Goal: Task Accomplishment & Management: Complete application form

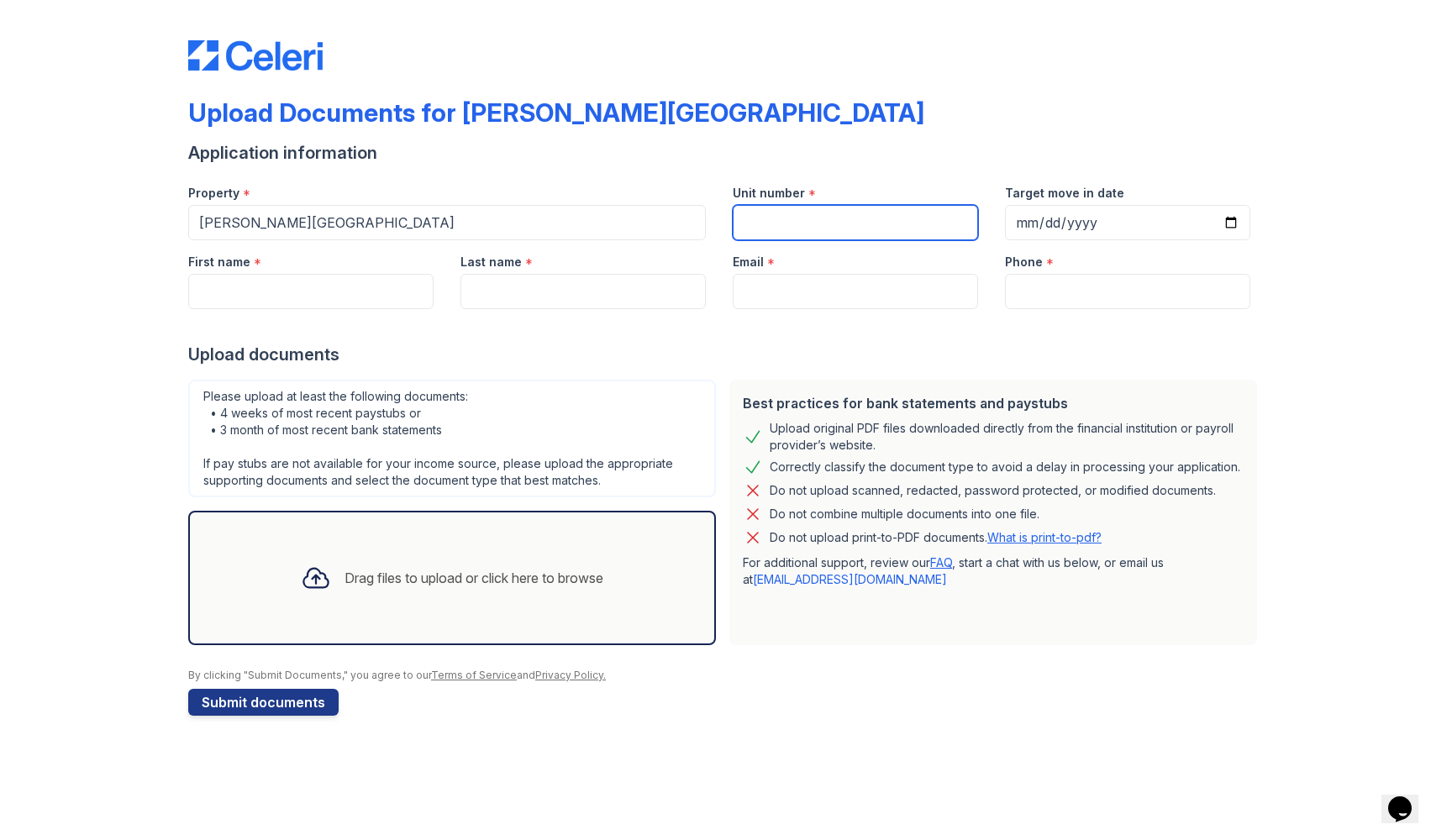
click at [789, 221] on input "Unit number" at bounding box center [854, 222] width 245 height 35
type input "1222A"
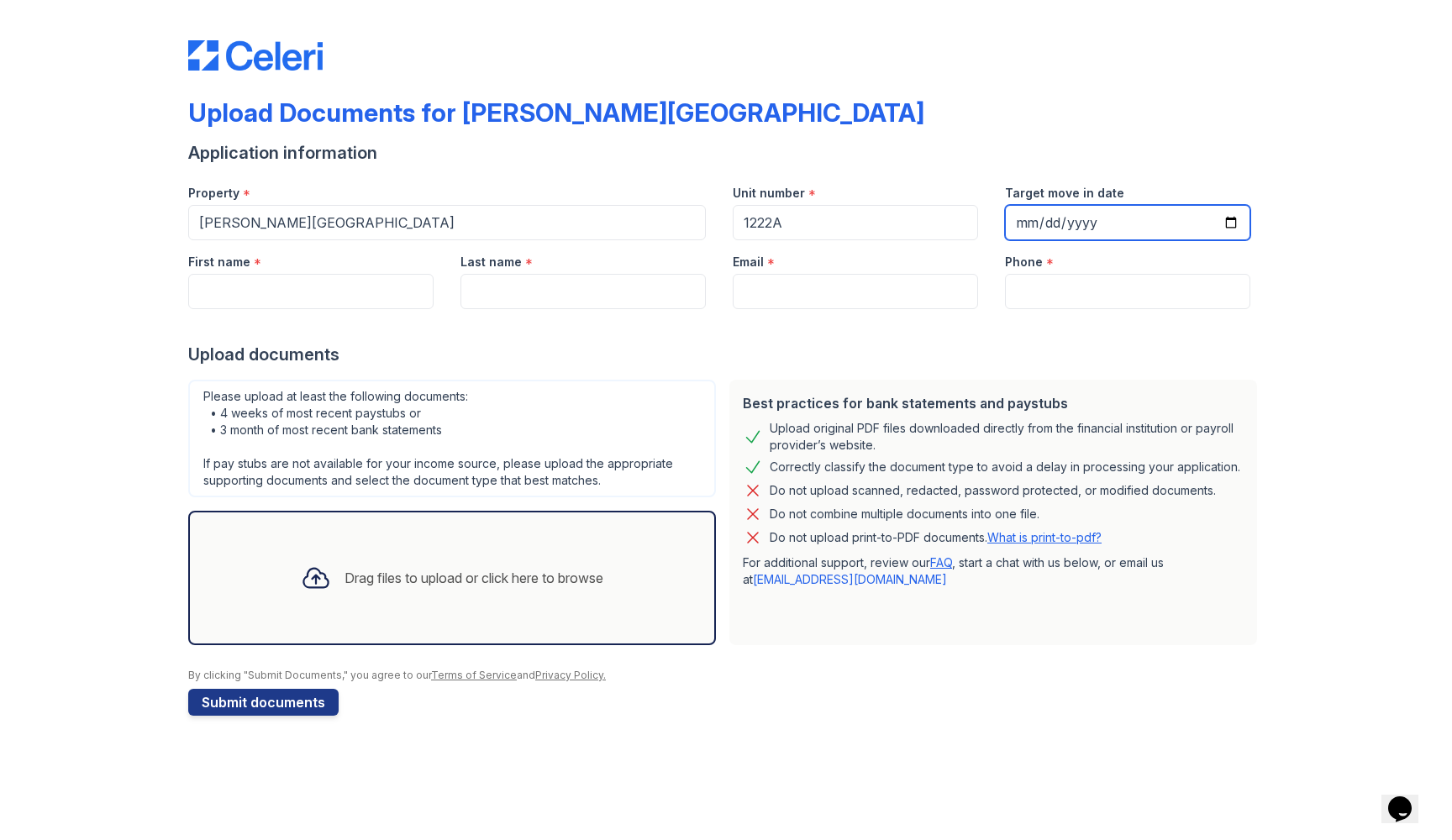
click at [1035, 222] on input "Target move in date" at bounding box center [1127, 222] width 245 height 35
type input "[DATE]"
click at [1260, 278] on div "Phone *" at bounding box center [1127, 275] width 272 height 69
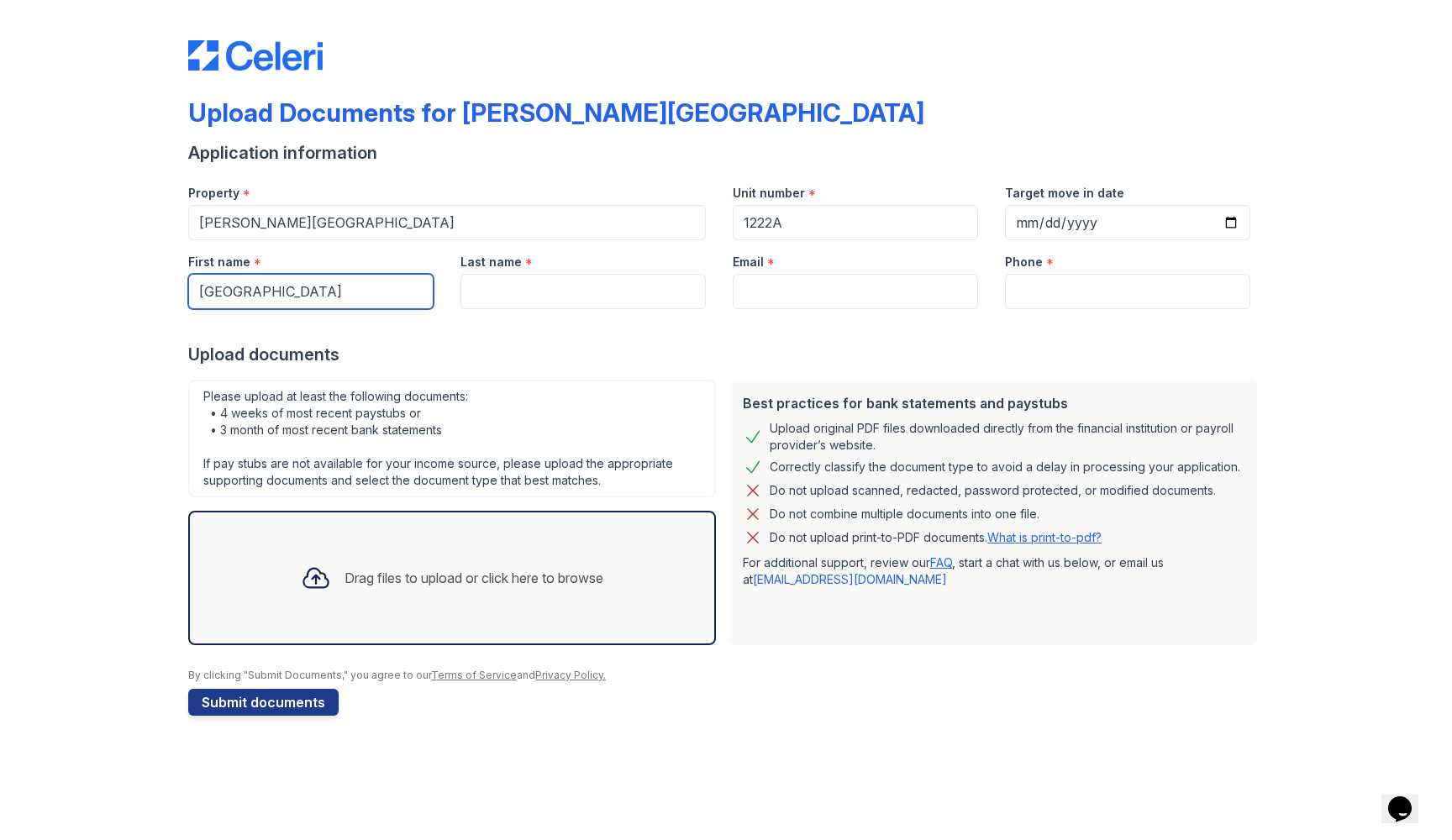
type input "[GEOGRAPHIC_DATA]"
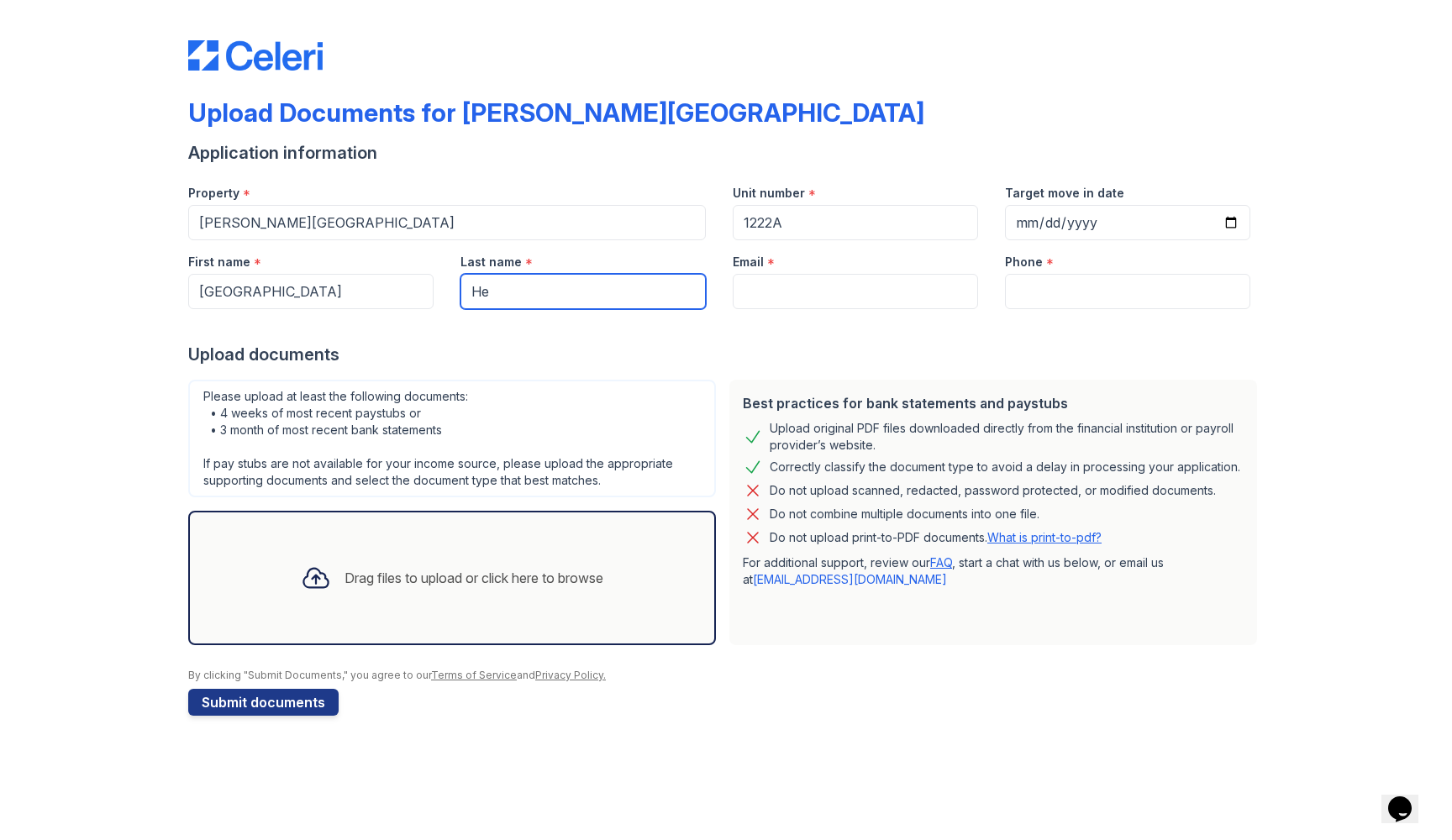
type input "He"
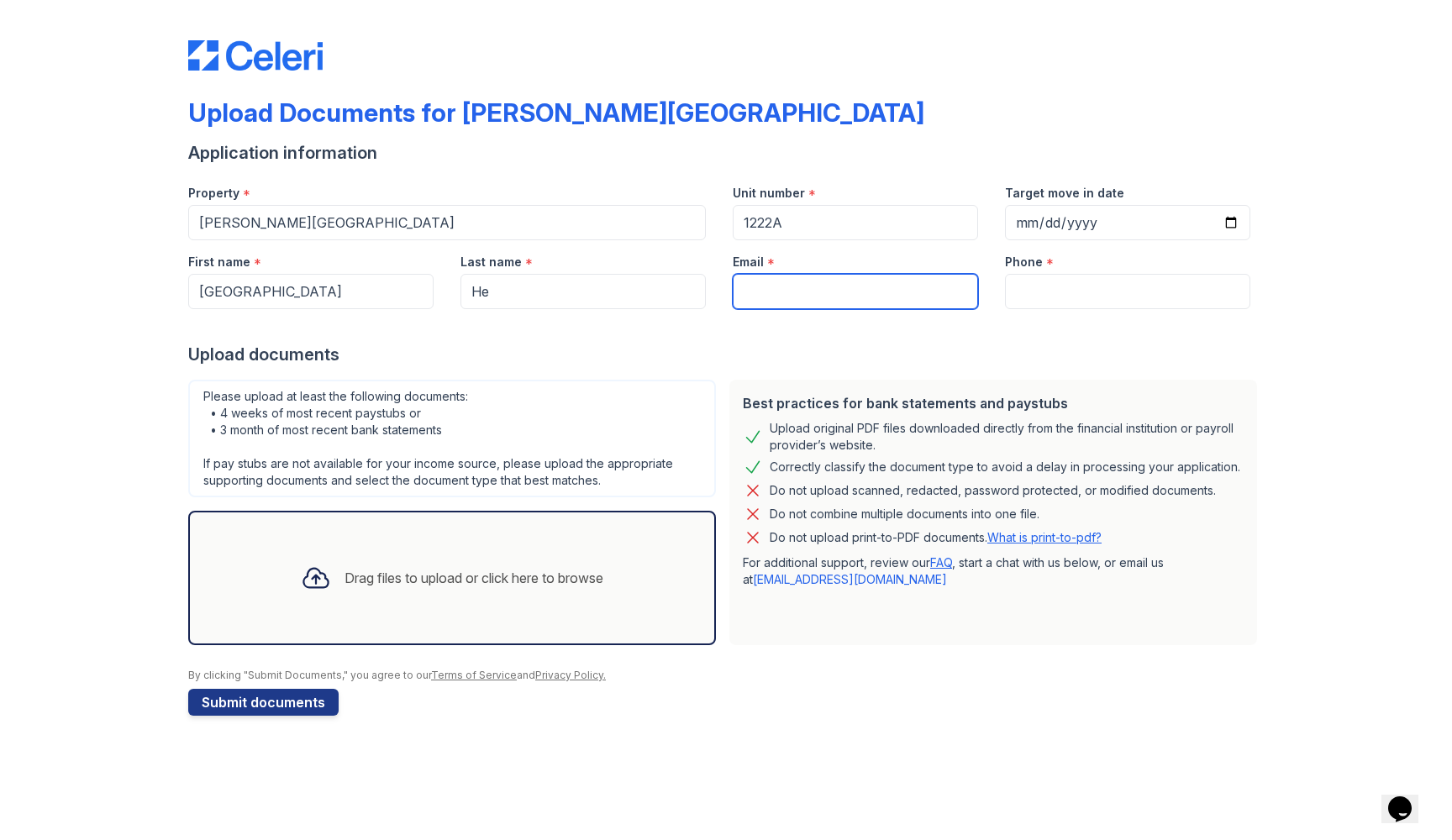
type input "[EMAIL_ADDRESS][DOMAIN_NAME]"
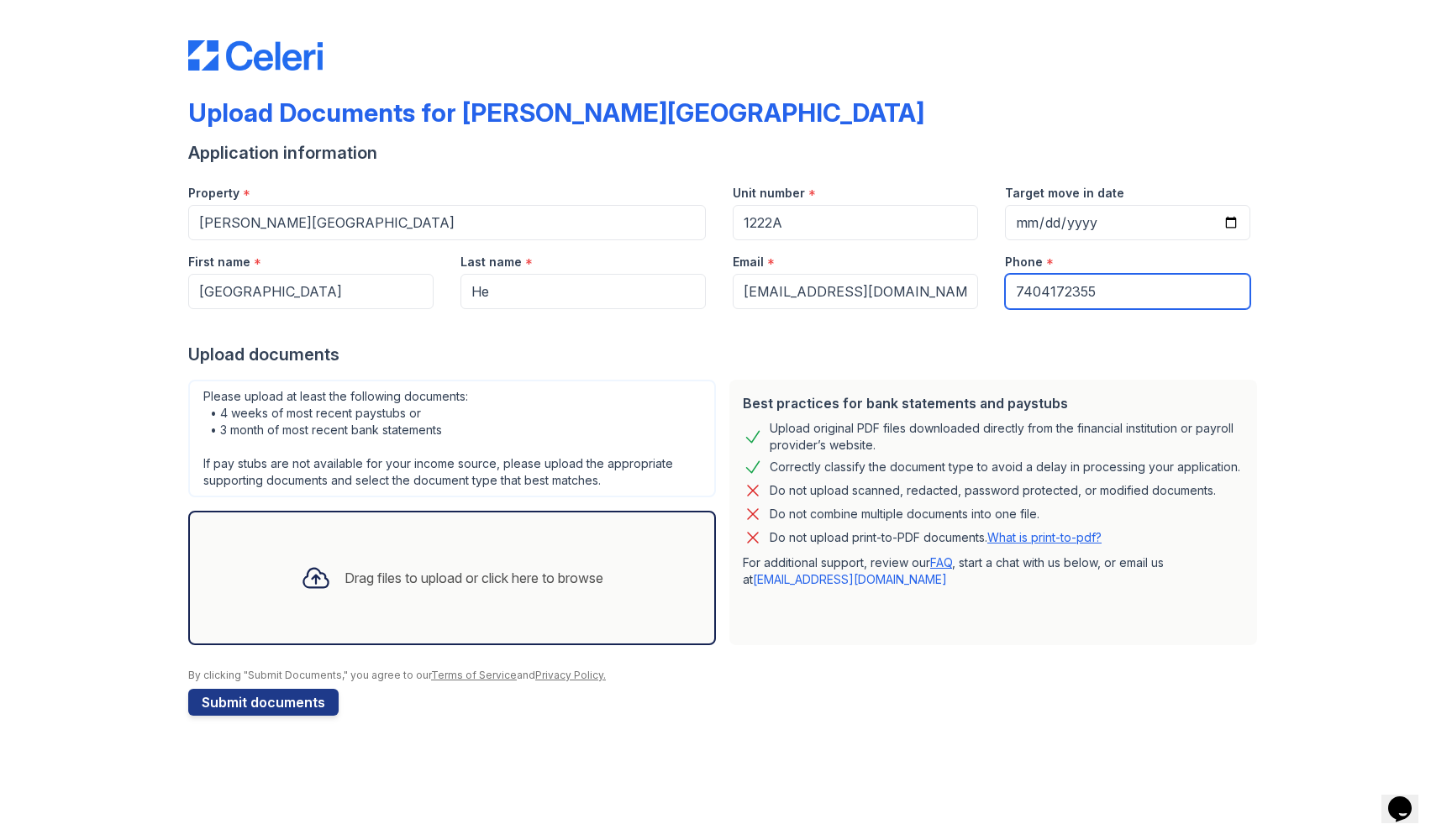
type input "7404172355"
click at [550, 584] on div "Drag files to upload or click here to browse" at bounding box center [474, 578] width 258 height 20
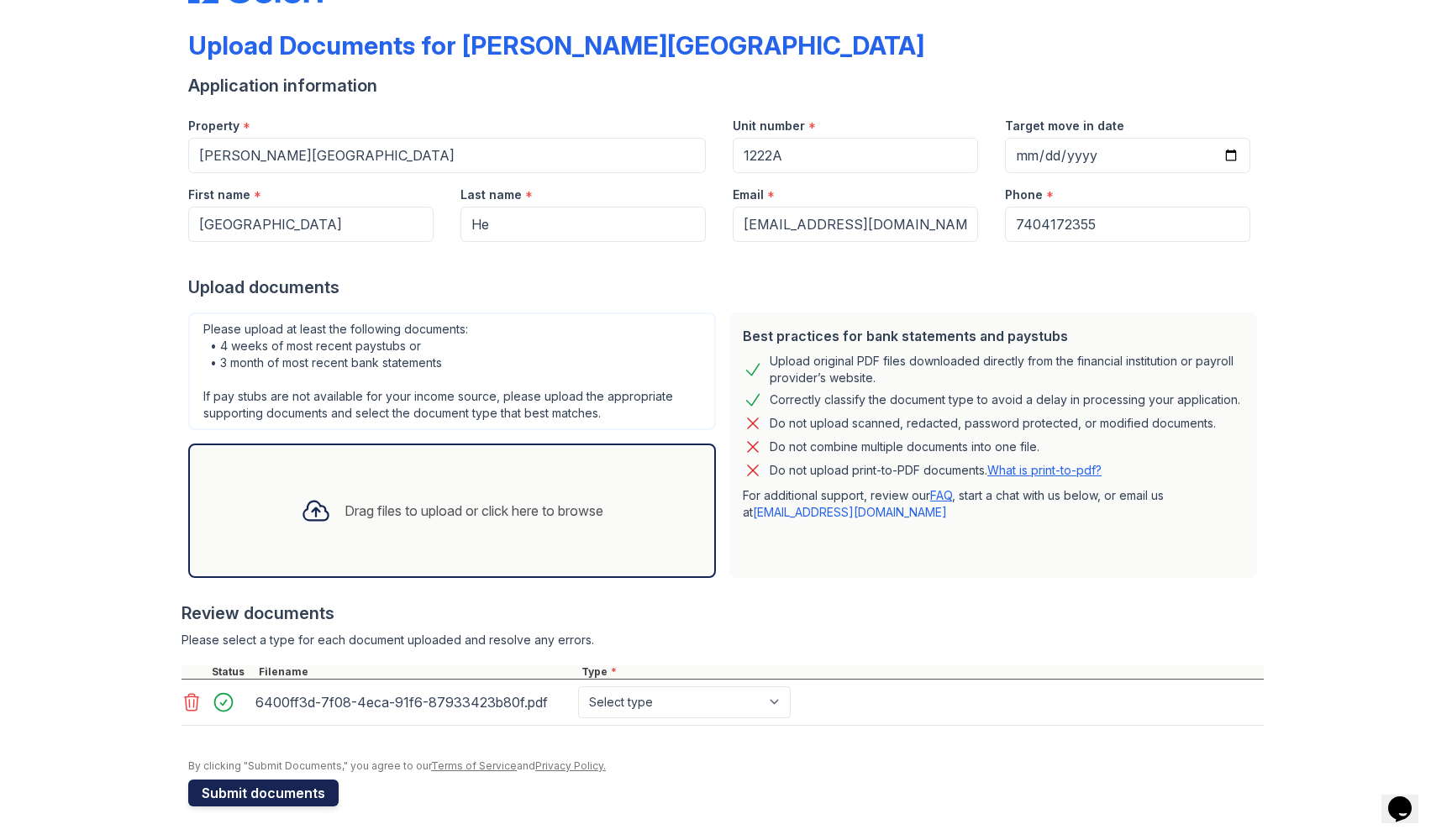
click at [297, 792] on button "Submit documents" at bounding box center [264, 793] width 151 height 27
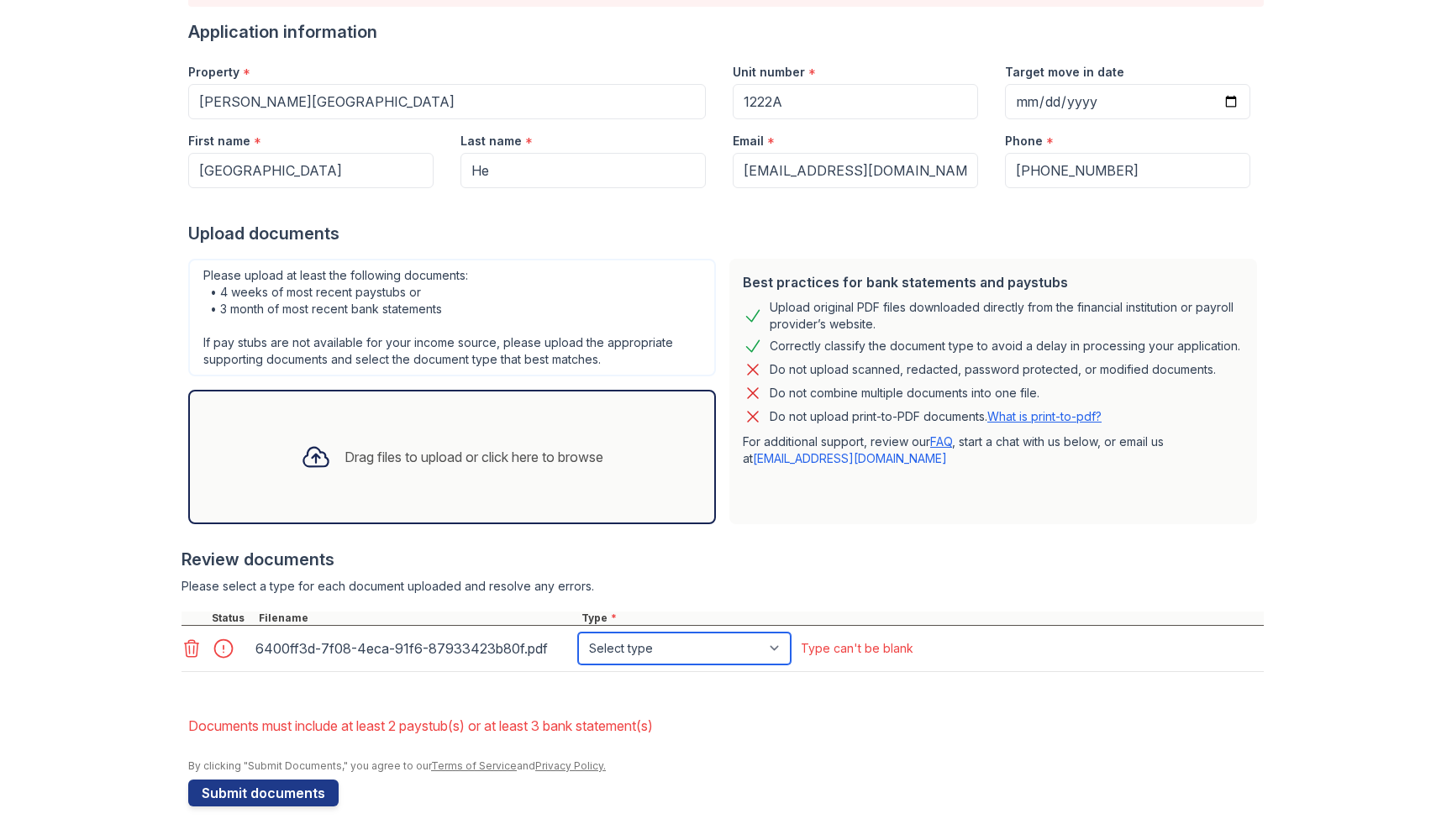
select select "paystub"
click at [681, 722] on li "Documents must include at least 2 paystub(s) or at least 3 bank statement(s)" at bounding box center [726, 725] width 1075 height 33
click at [222, 648] on div at bounding box center [228, 649] width 47 height 23
click at [398, 732] on li "Documents must include at least 2 paystub(s) or at least 3 bank statement(s)" at bounding box center [726, 725] width 1075 height 33
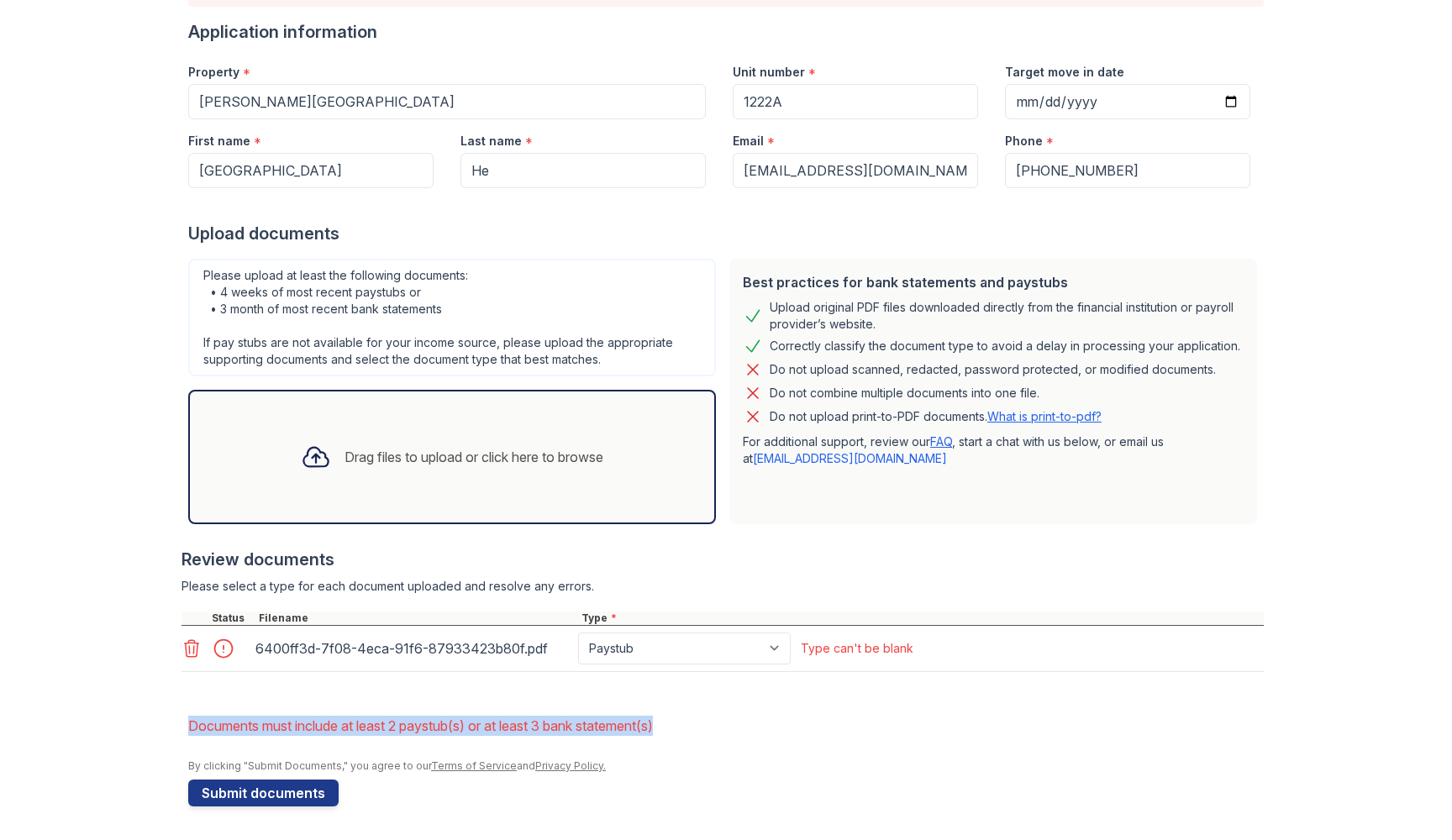
click at [398, 732] on li "Documents must include at least 2 paystub(s) or at least 3 bank statement(s)" at bounding box center [726, 725] width 1075 height 33
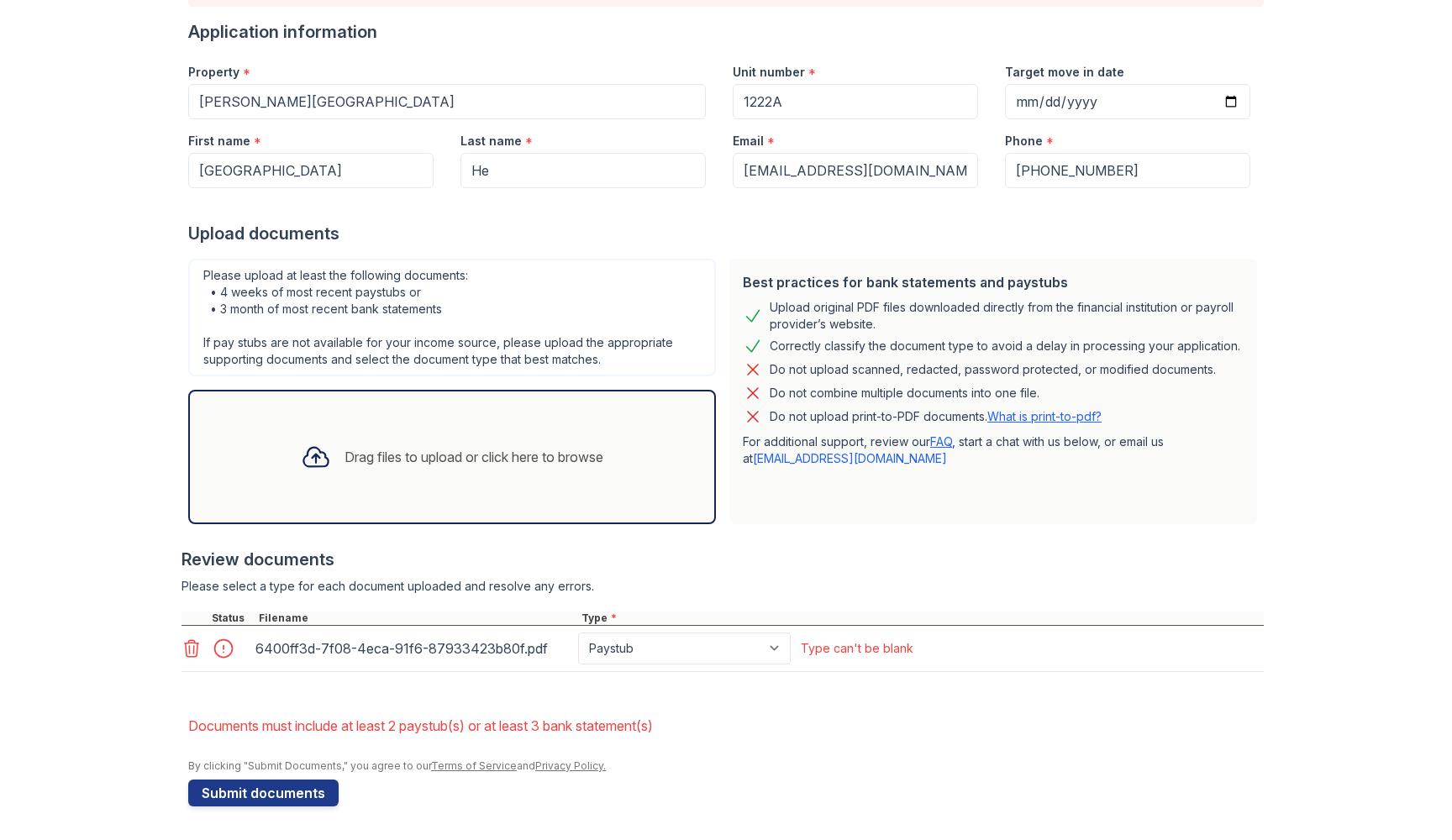
click at [466, 643] on div "6400ff3d-7f08-4eca-91f6-87933423b80f.pdf" at bounding box center [414, 649] width 316 height 27
click at [669, 705] on form "Application information Property * [PERSON_NAME][GEOGRAPHIC_DATA] Unit number *…" at bounding box center [726, 413] width 1075 height 786
click at [312, 785] on button "Submit documents" at bounding box center [264, 793] width 151 height 27
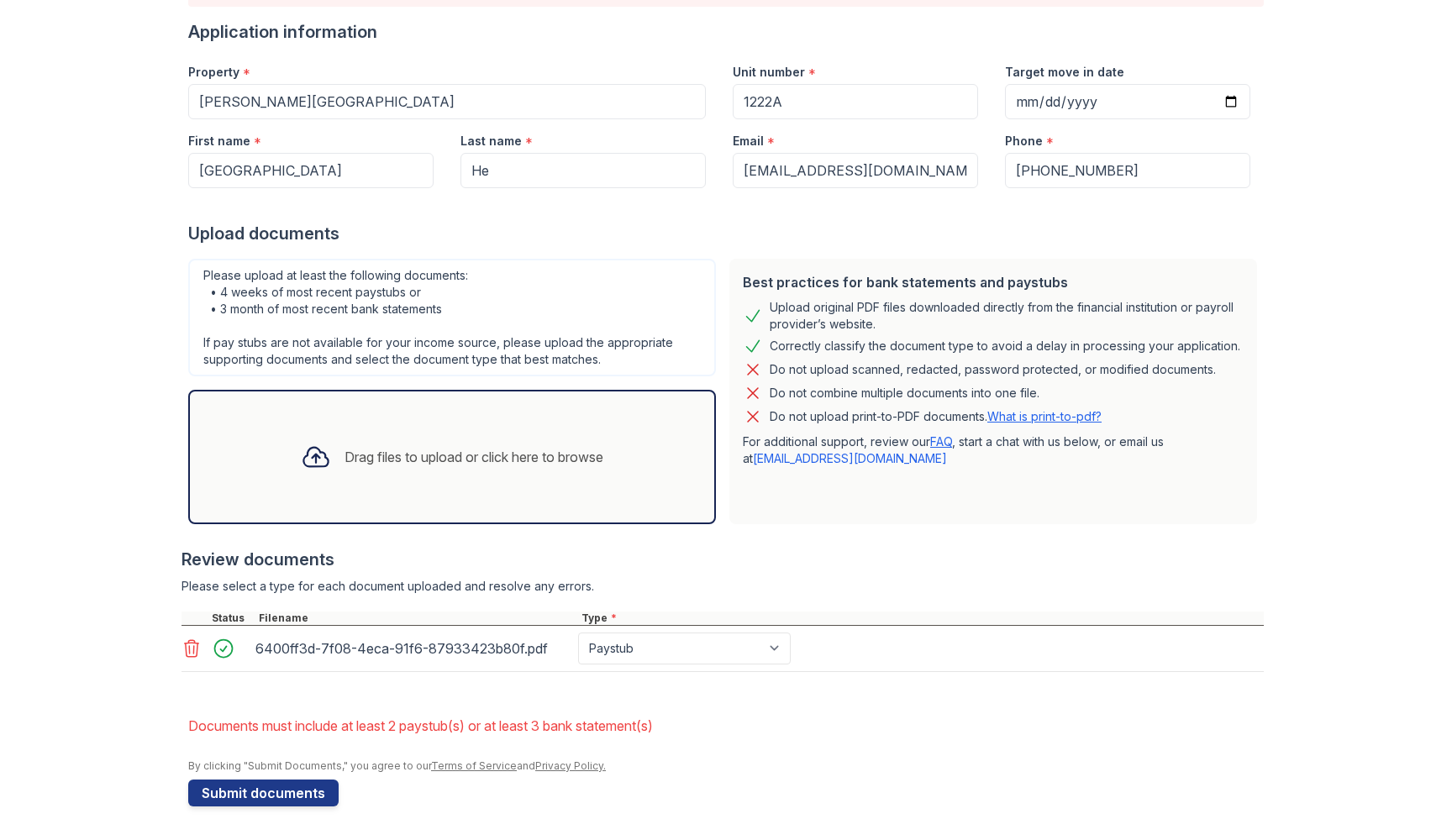
click at [354, 643] on div "6400ff3d-7f08-4eca-91f6-87933423b80f.pdf" at bounding box center [414, 649] width 316 height 27
click at [507, 685] on div at bounding box center [722, 680] width 1082 height 17
click at [406, 645] on div "6400ff3d-7f08-4eca-91f6-87933423b80f.pdf" at bounding box center [414, 649] width 316 height 27
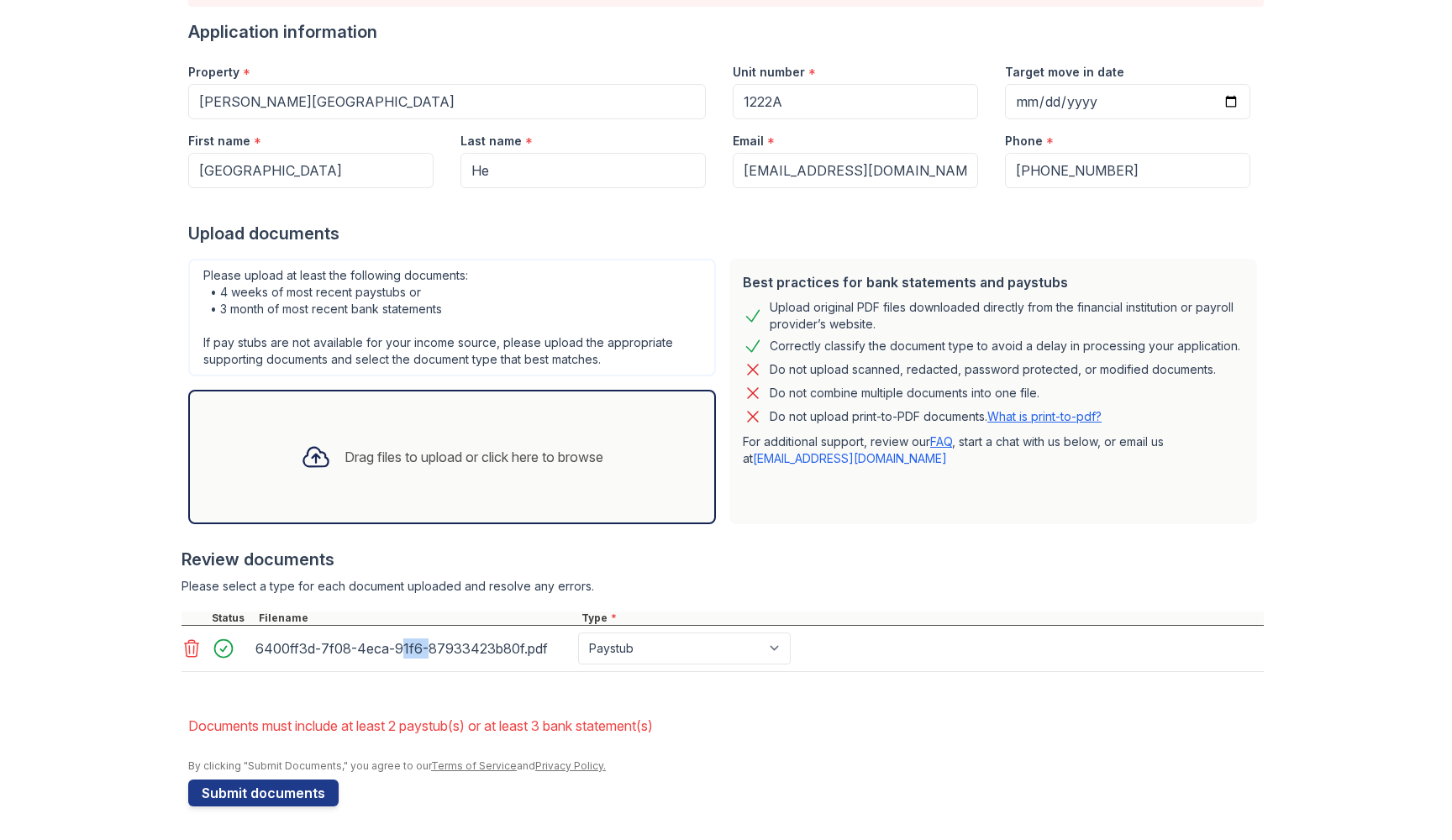
click at [406, 645] on div "6400ff3d-7f08-4eca-91f6-87933423b80f.pdf" at bounding box center [414, 649] width 316 height 27
click at [382, 461] on div "Drag files to upload or click here to browse" at bounding box center [474, 457] width 258 height 20
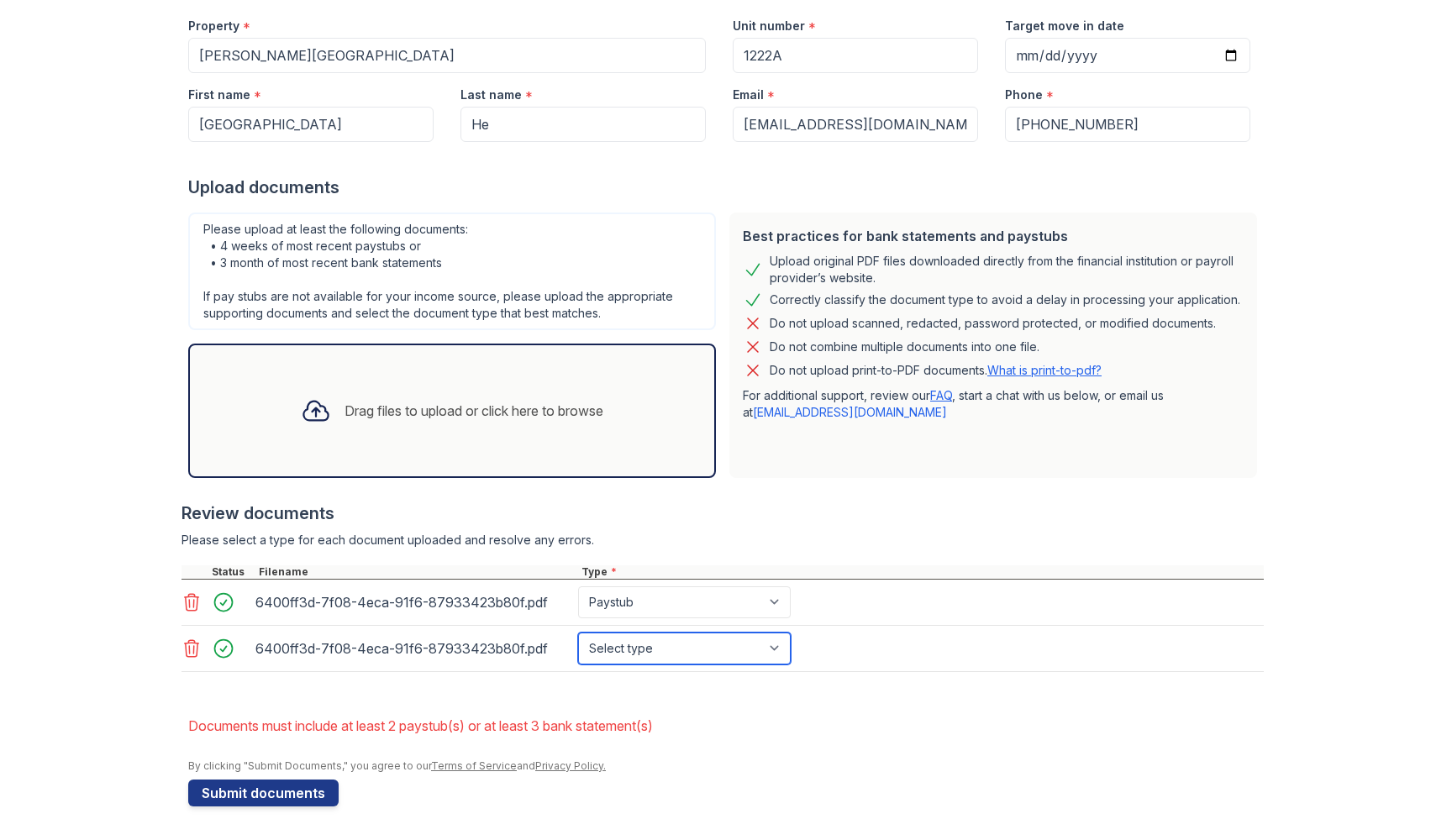
scroll to position [214, 0]
select select "paystub"
click at [297, 797] on button "Submit documents" at bounding box center [264, 793] width 151 height 27
